Goal: Task Accomplishment & Management: Manage account settings

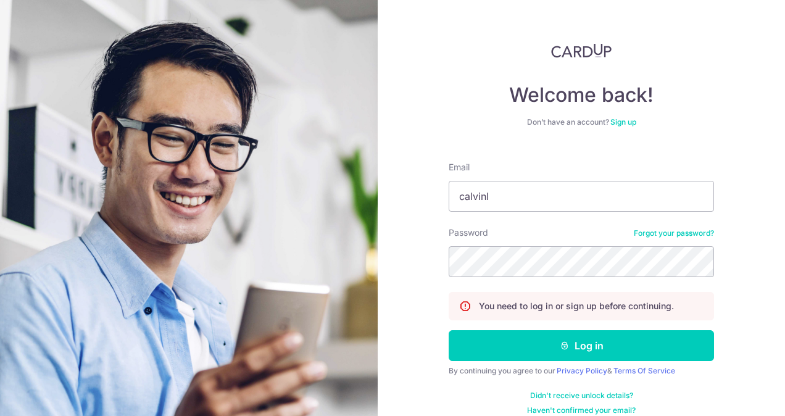
type input "[EMAIL_ADDRESS][DOMAIN_NAME]"
click at [448, 330] on button "Log in" at bounding box center [580, 345] width 265 height 31
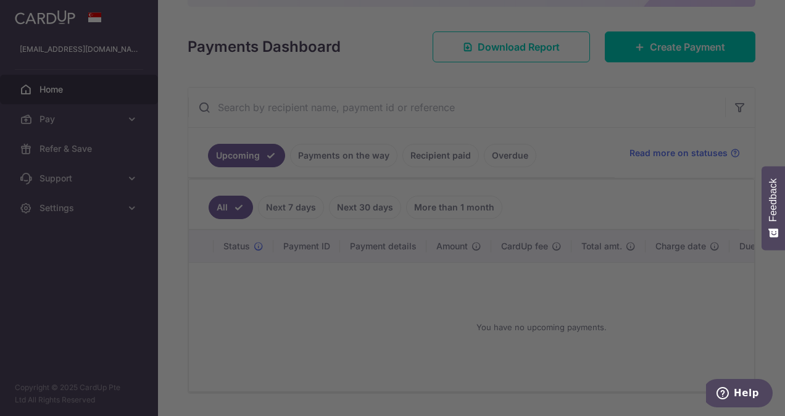
scroll to position [152, 0]
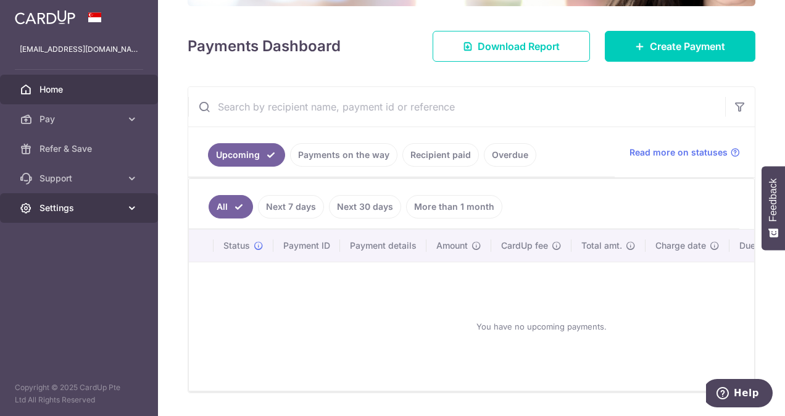
click at [91, 206] on span "Settings" at bounding box center [79, 208] width 81 height 12
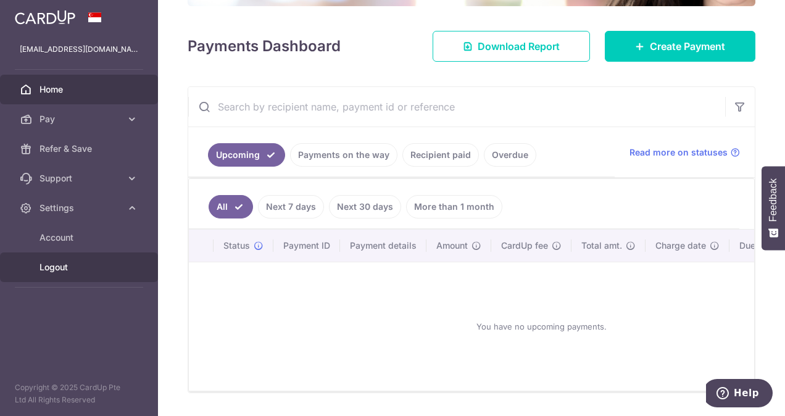
click at [51, 258] on link "Logout" at bounding box center [79, 267] width 158 height 30
